Goal: Information Seeking & Learning: Learn about a topic

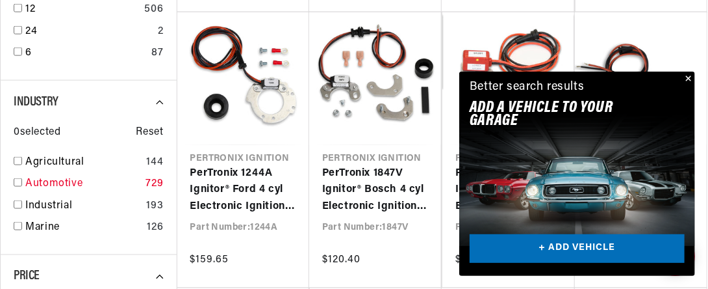
scroll to position [613, 0]
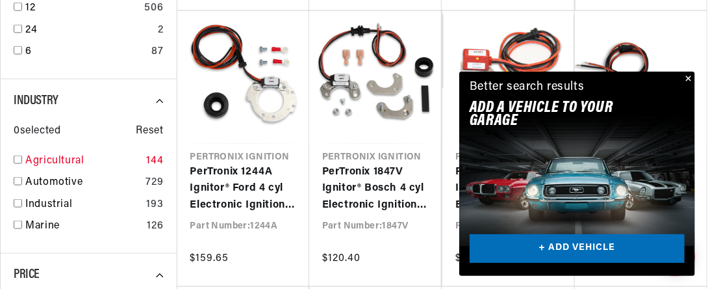
click at [15, 161] on input "checkbox" at bounding box center [18, 159] width 8 height 8
checkbox input "true"
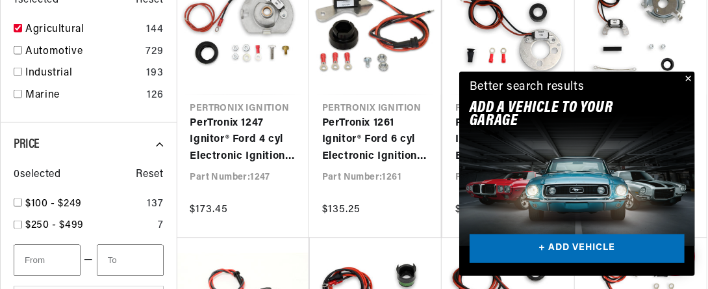
scroll to position [675, 0]
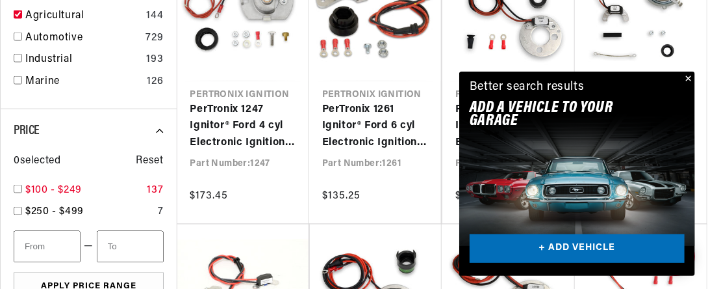
click at [18, 190] on input "checkbox" at bounding box center [18, 189] width 8 height 8
checkbox input "false"
type input "100"
type input "250"
checkbox input "true"
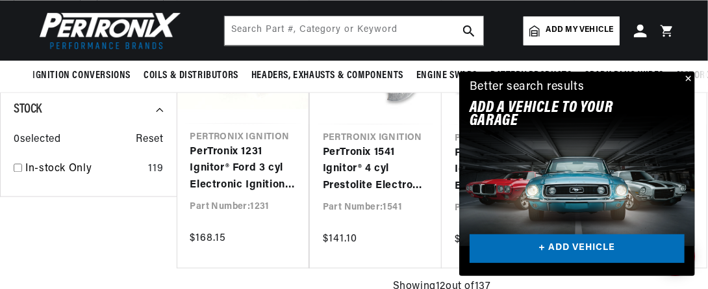
scroll to position [0, 484]
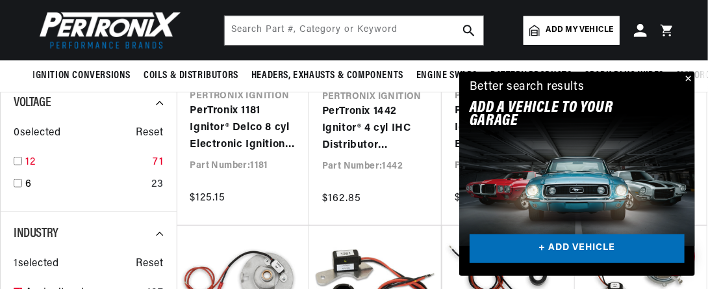
scroll to position [0, 250]
click at [18, 158] on input "checkbox" at bounding box center [18, 161] width 8 height 8
checkbox input "true"
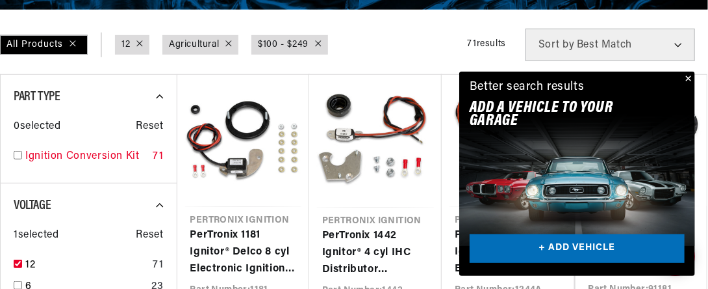
scroll to position [281, 0]
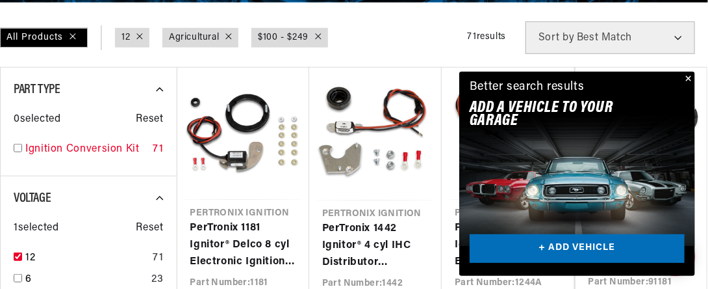
click at [16, 146] on input "checkbox" at bounding box center [18, 148] width 8 height 8
checkbox input "true"
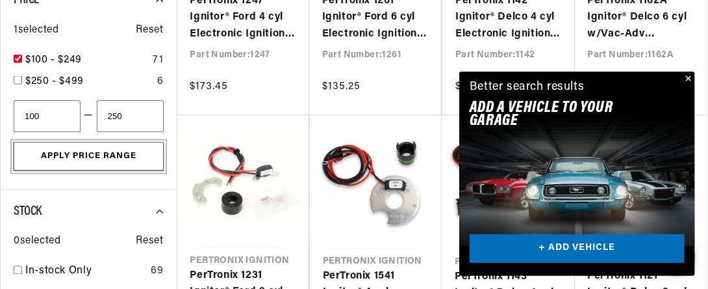
click at [82, 151] on button "Apply Price Range" at bounding box center [89, 156] width 150 height 29
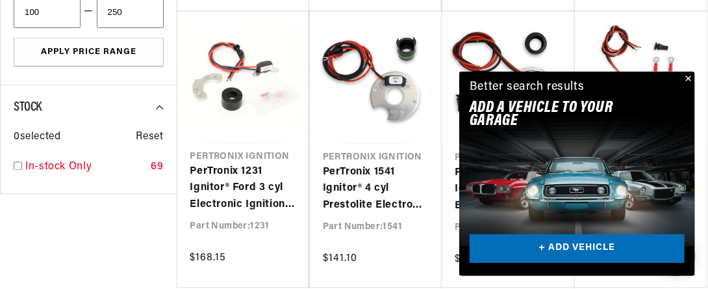
click at [15, 162] on input "checkbox" at bounding box center [18, 165] width 8 height 8
checkbox input "true"
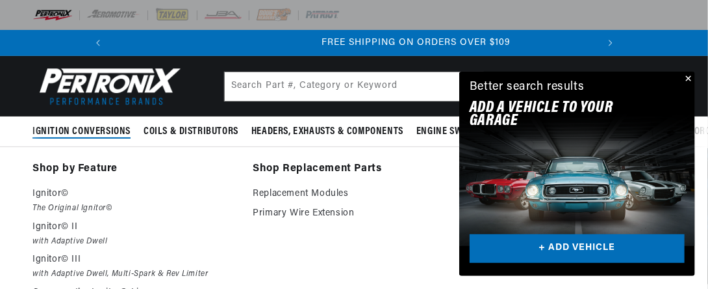
click at [110, 128] on span "Ignition Conversions" at bounding box center [81, 132] width 98 height 14
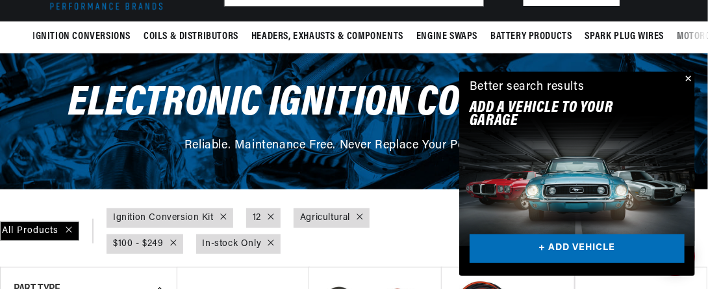
scroll to position [109, 0]
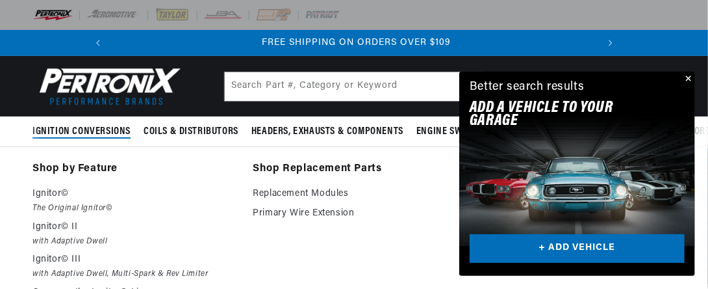
click at [95, 131] on span "Ignition Conversions" at bounding box center [81, 132] width 98 height 14
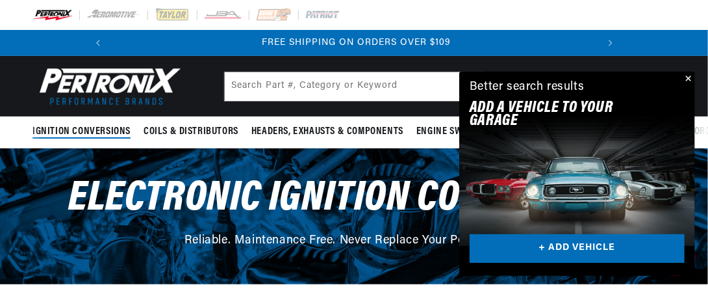
click at [95, 131] on span "Ignition Conversions" at bounding box center [81, 132] width 98 height 14
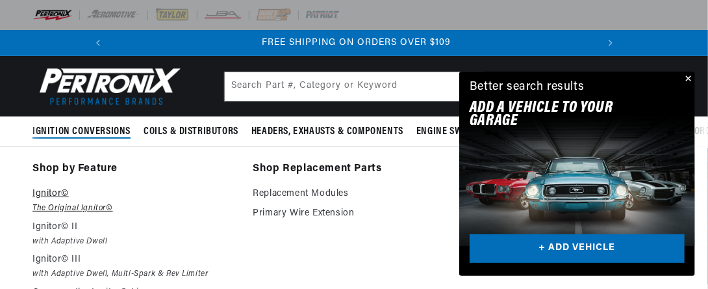
scroll to position [0, 250]
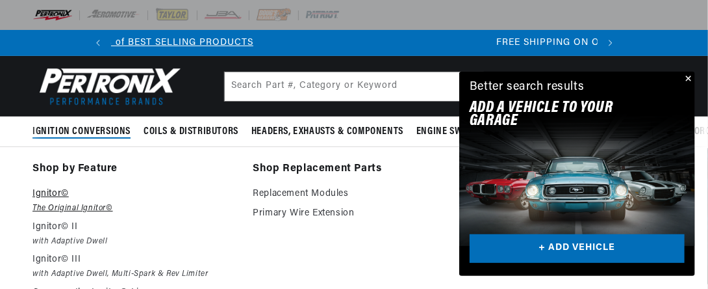
click at [49, 193] on p "Ignitor©" at bounding box center [133, 194] width 202 height 16
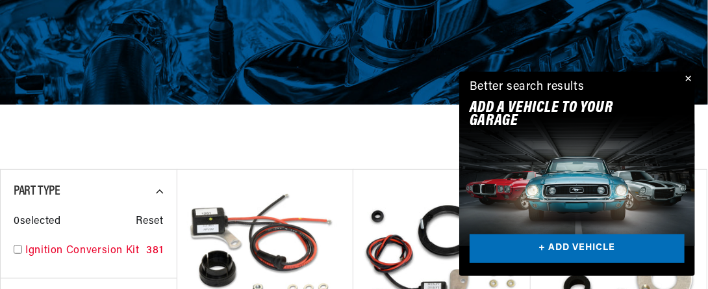
scroll to position [285, 0]
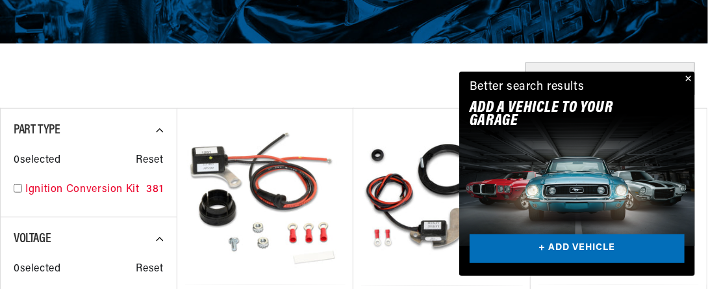
click at [17, 189] on input "checkbox" at bounding box center [18, 188] width 8 height 8
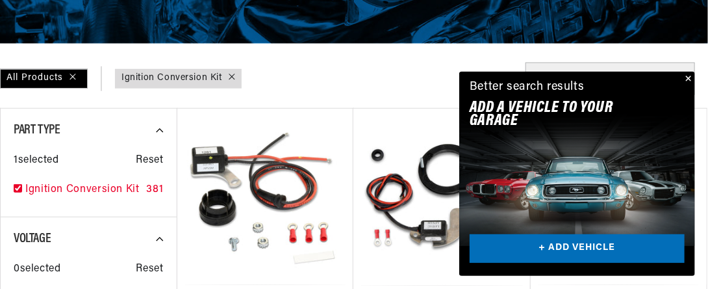
checkbox input "true"
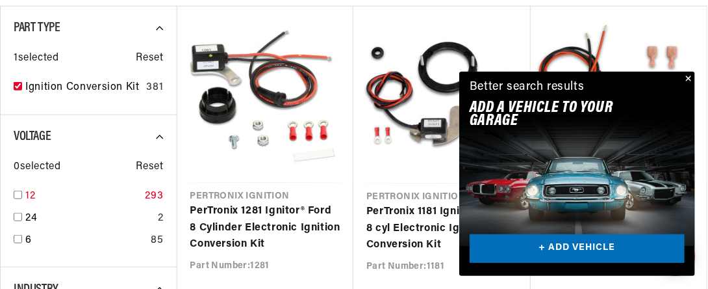
scroll to position [387, 0]
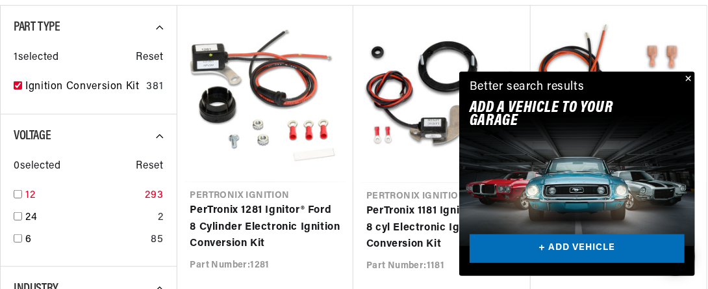
click at [18, 192] on input "checkbox" at bounding box center [18, 194] width 8 height 8
checkbox input "true"
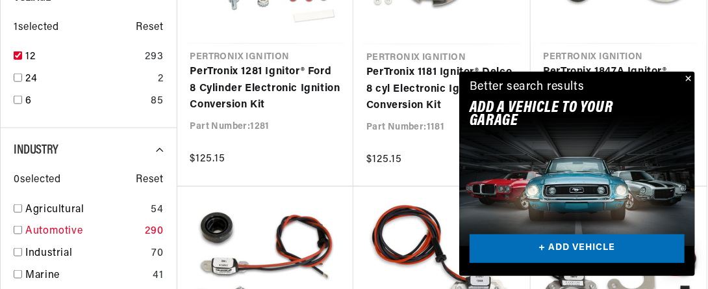
scroll to position [543, 0]
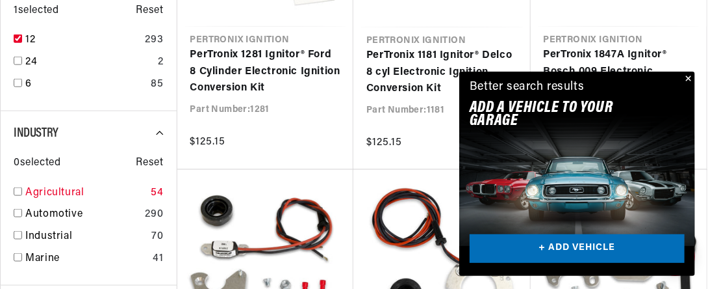
click at [18, 190] on input "checkbox" at bounding box center [18, 191] width 8 height 8
checkbox input "true"
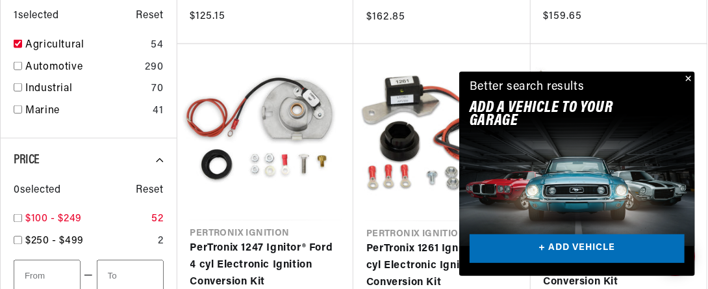
scroll to position [0, 484]
click at [15, 216] on input "checkbox" at bounding box center [18, 218] width 8 height 8
checkbox input "true"
type input "100"
type input "250"
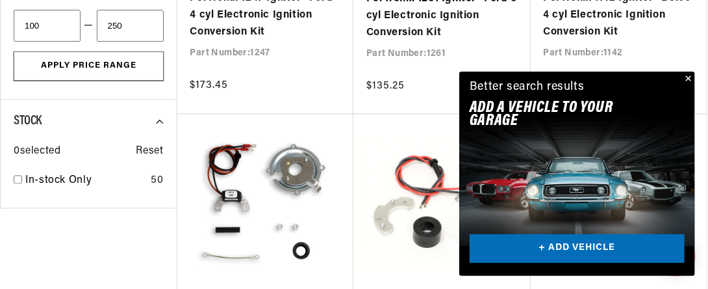
scroll to position [935, 0]
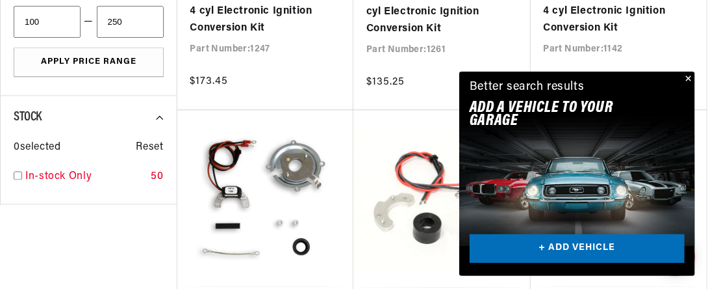
click at [15, 172] on input "checkbox" at bounding box center [18, 175] width 8 height 8
checkbox input "true"
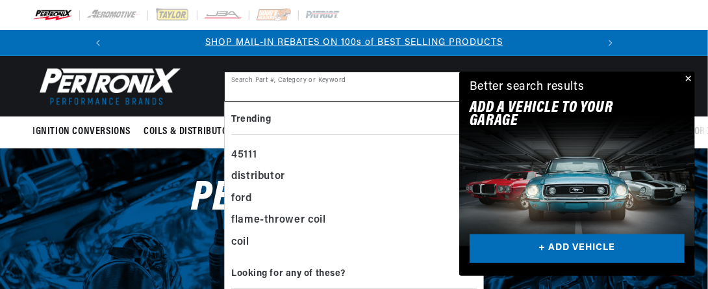
click at [248, 93] on input "text" at bounding box center [354, 86] width 259 height 29
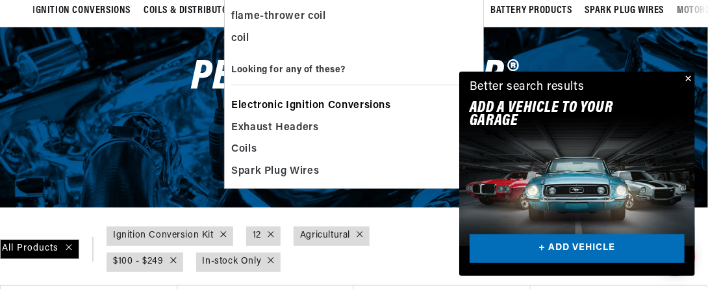
click at [365, 102] on span "Electronic Ignition Conversions" at bounding box center [311, 106] width 160 height 18
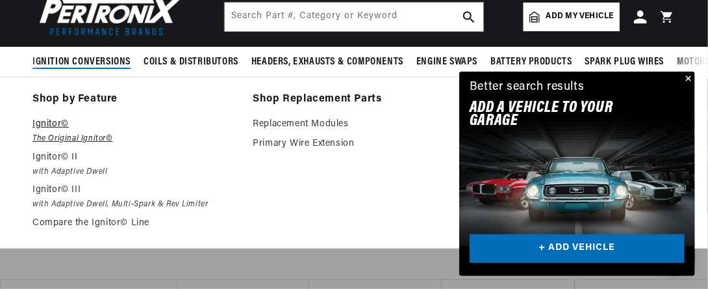
scroll to position [0, 484]
click at [47, 132] on p "Ignitor©" at bounding box center [133, 124] width 202 height 16
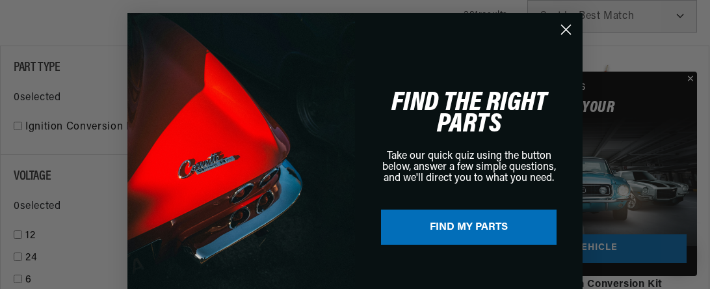
click at [440, 221] on button "FIND MY PARTS" at bounding box center [468, 226] width 175 height 35
click at [448, 223] on button "FIND MY PARTS" at bounding box center [468, 226] width 175 height 35
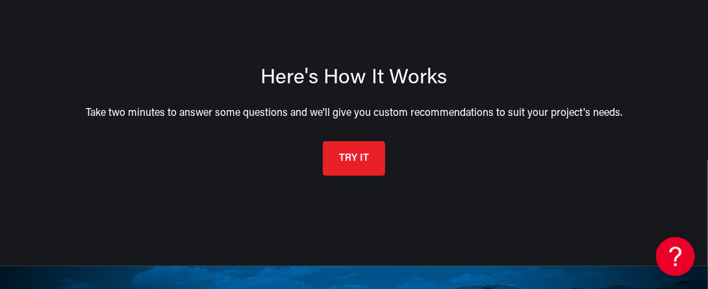
scroll to position [0, 484]
click at [341, 161] on button "TRY IT" at bounding box center [354, 156] width 62 height 34
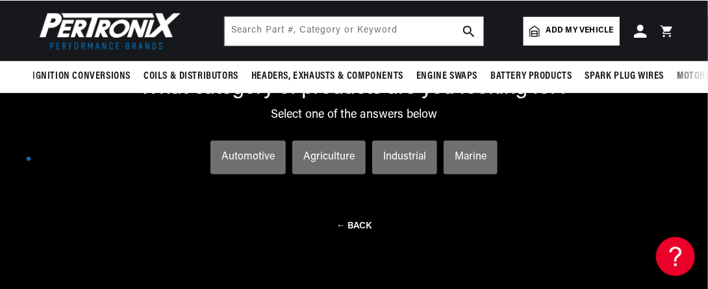
scroll to position [94, 0]
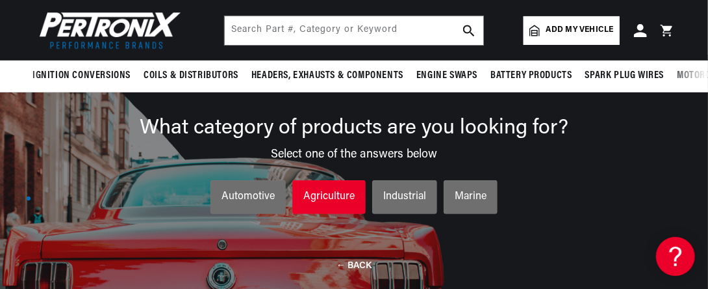
click at [326, 190] on div "Agriculture" at bounding box center [329, 196] width 51 height 17
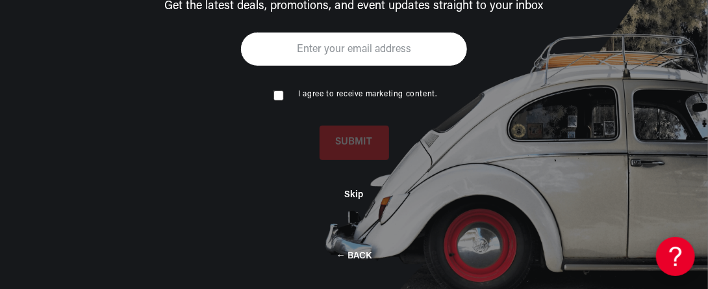
scroll to position [0, 484]
click at [354, 192] on button "Skip" at bounding box center [354, 192] width 19 height 11
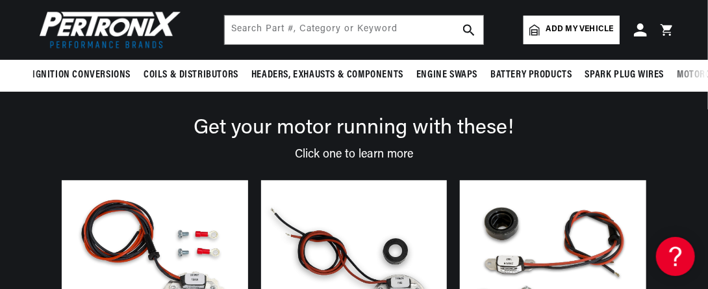
scroll to position [0, 21]
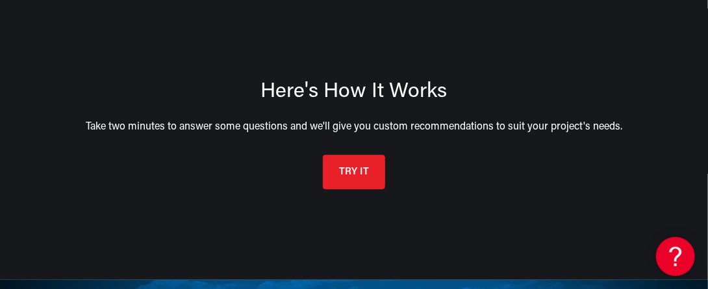
scroll to position [0, 484]
